Goal: Information Seeking & Learning: Find specific fact

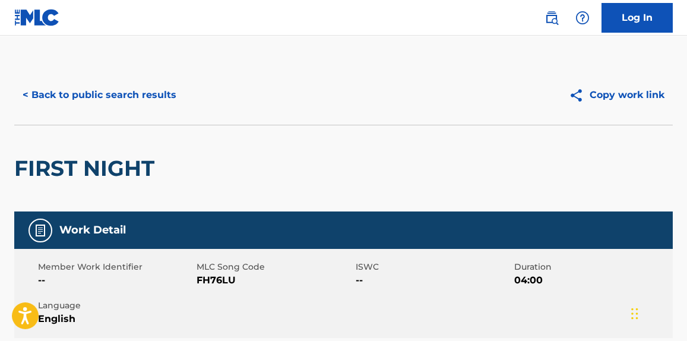
click at [186, 95] on div "< Back to public search results" at bounding box center [178, 95] width 329 height 30
click at [168, 95] on button "< Back to public search results" at bounding box center [99, 95] width 170 height 30
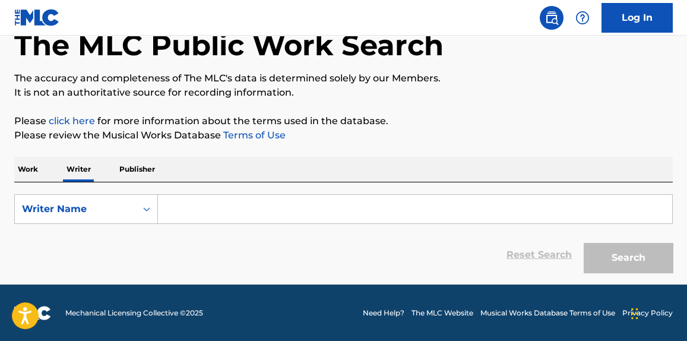
drag, startPoint x: 24, startPoint y: 158, endPoint x: 36, endPoint y: 164, distance: 13.6
click at [24, 158] on p "Work" at bounding box center [27, 169] width 27 height 25
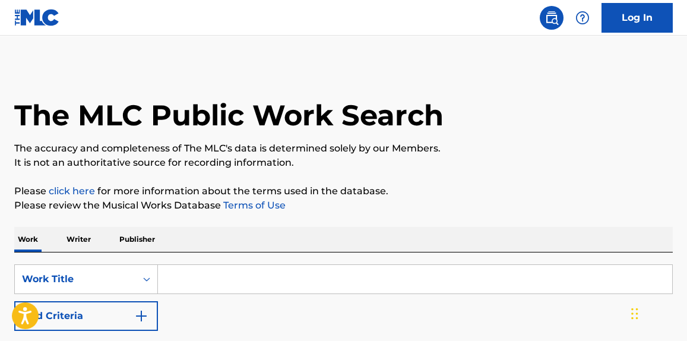
click at [340, 278] on input "Search Form" at bounding box center [415, 279] width 514 height 28
paste input "Naked"
type input "Naked"
click at [370, 147] on p "The accuracy and completeness of The MLC's data is determined solely by our Mem…" at bounding box center [343, 148] width 658 height 14
click at [114, 312] on button "Add Criteria" at bounding box center [86, 316] width 144 height 30
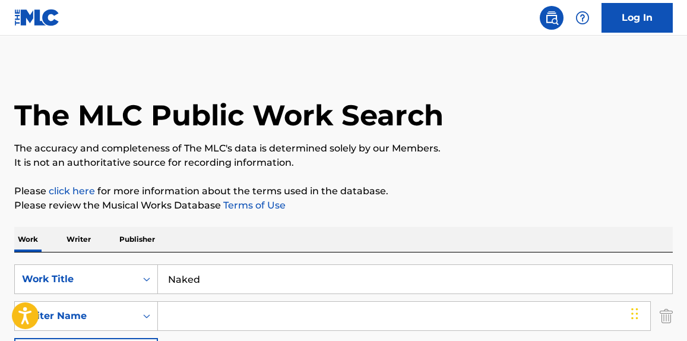
click at [224, 308] on input "Search Form" at bounding box center [404, 316] width 492 height 28
paste input "[PERSON_NAME]"
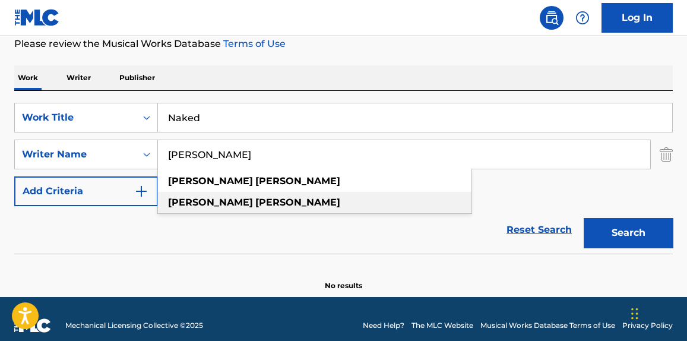
scroll to position [174, 0]
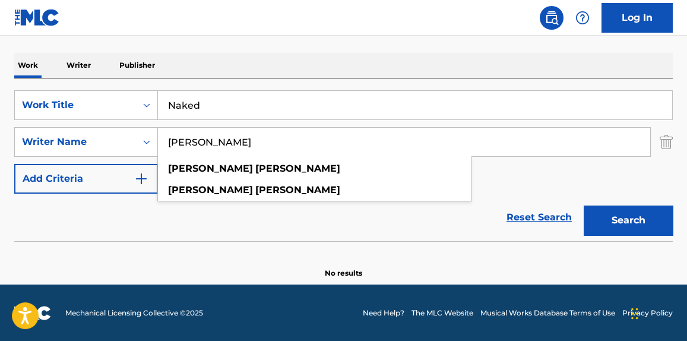
type input "[PERSON_NAME]"
click at [614, 229] on button "Search" at bounding box center [628, 220] width 89 height 30
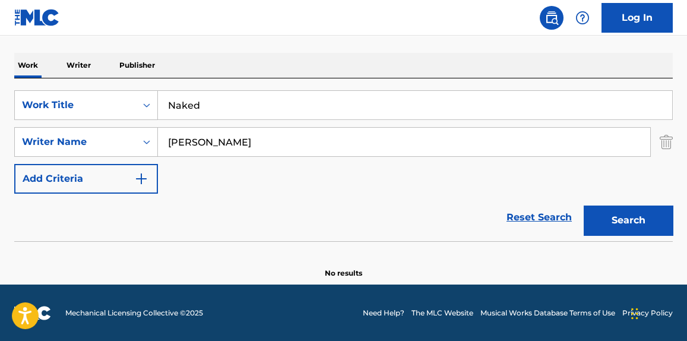
click at [179, 100] on input "Naked" at bounding box center [415, 105] width 514 height 28
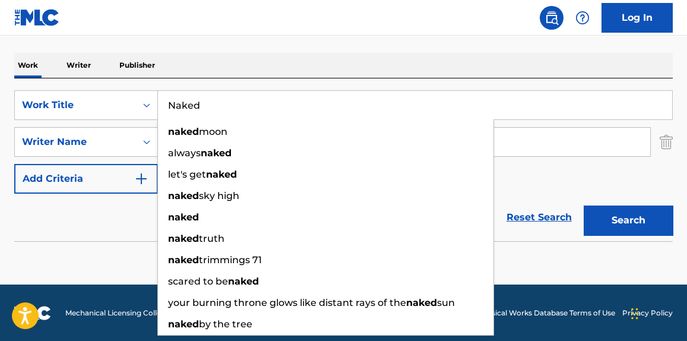
click at [223, 112] on input "Naked" at bounding box center [415, 105] width 514 height 28
paste input "Cinnamon"
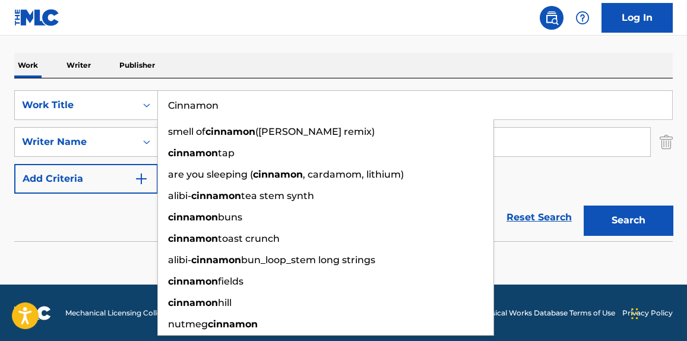
type input "Cinnamon"
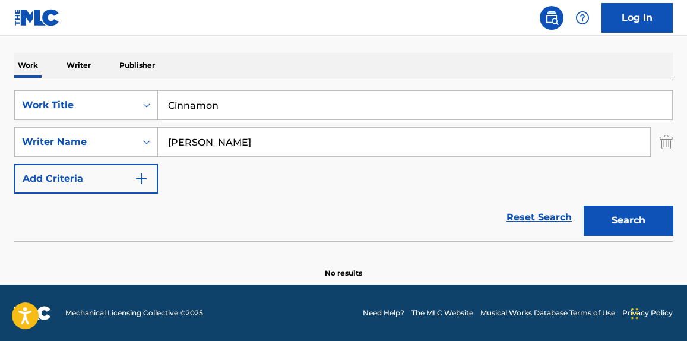
click at [649, 229] on button "Search" at bounding box center [628, 220] width 89 height 30
